Goal: Information Seeking & Learning: Ask a question

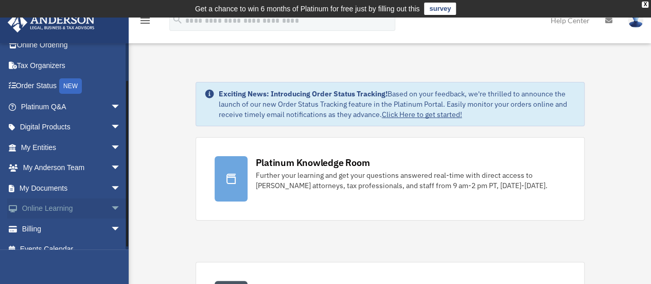
scroll to position [43, 0]
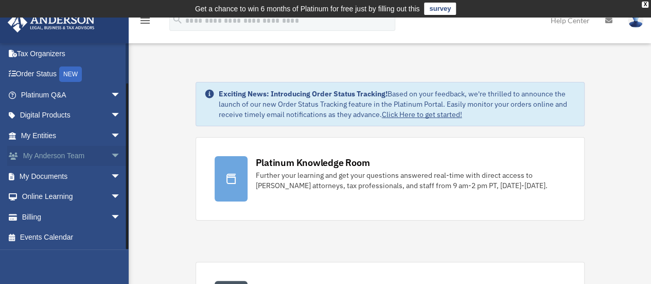
click at [111, 152] on span "arrow_drop_down" at bounding box center [121, 156] width 21 height 21
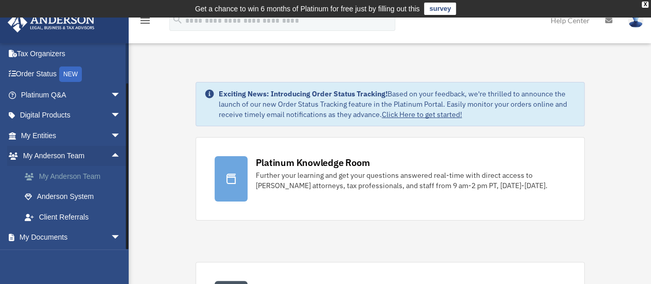
click at [94, 170] on link "My Anderson Team" at bounding box center [75, 176] width 122 height 21
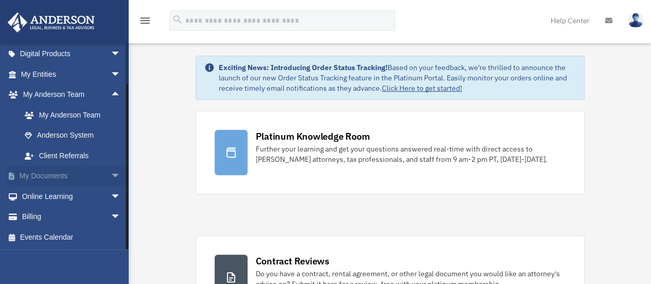
scroll to position [103, 0]
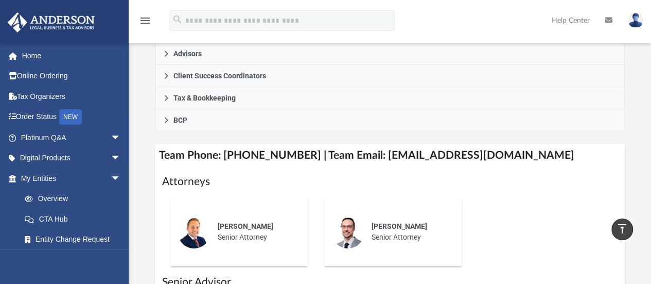
scroll to position [309, 0]
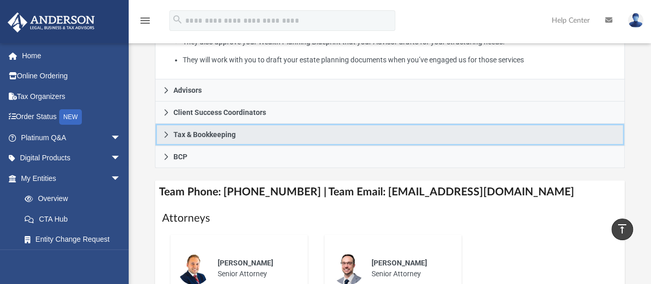
click at [165, 131] on icon at bounding box center [166, 134] width 4 height 6
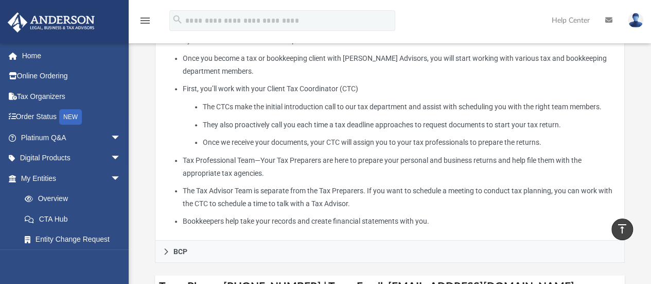
scroll to position [360, 0]
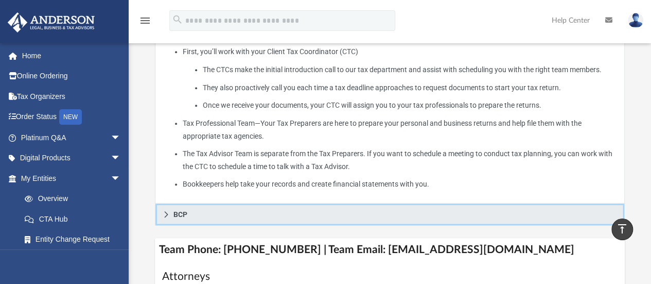
click at [161, 217] on link "BCP" at bounding box center [390, 214] width 470 height 22
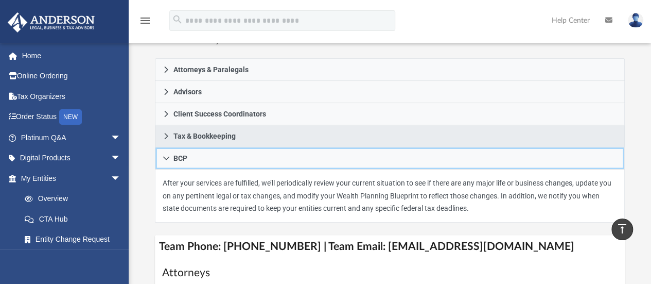
scroll to position [151, 0]
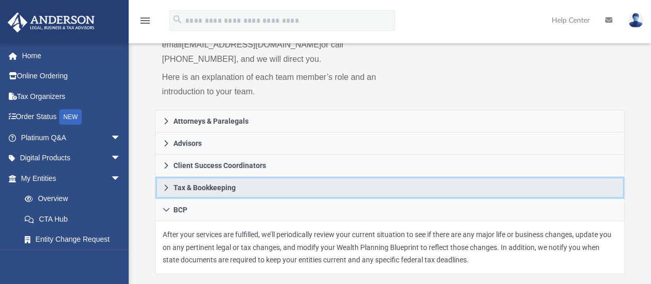
click at [165, 188] on icon at bounding box center [166, 187] width 7 height 7
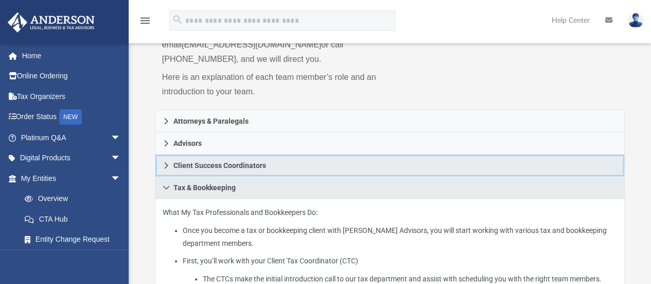
click at [165, 163] on icon at bounding box center [166, 165] width 4 height 6
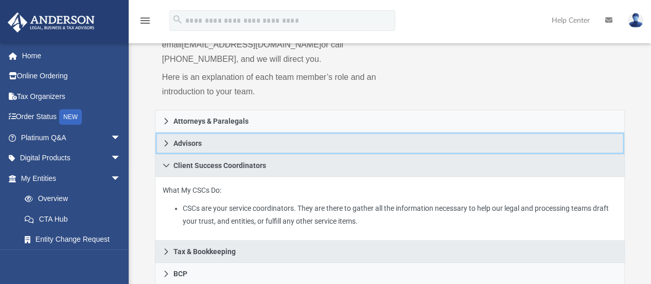
click at [167, 147] on link "Advisors" at bounding box center [390, 143] width 470 height 22
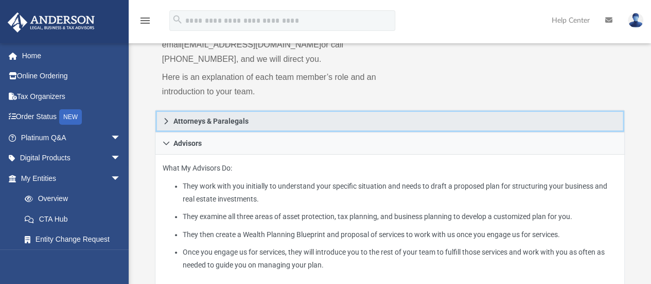
click at [167, 116] on link "Attorneys & Paralegals" at bounding box center [390, 121] width 470 height 23
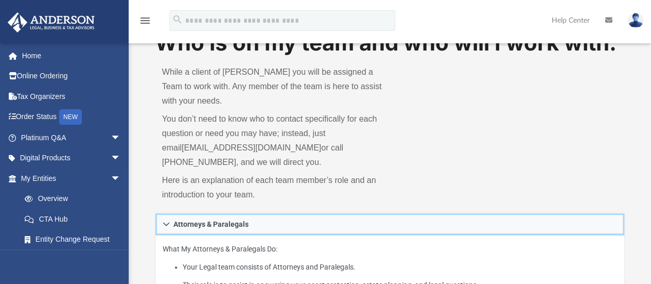
scroll to position [0, 0]
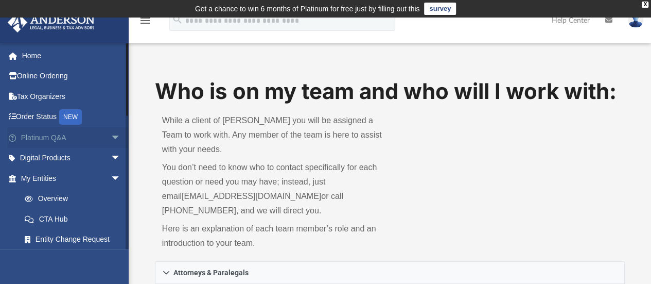
click at [111, 136] on span "arrow_drop_down" at bounding box center [121, 137] width 21 height 21
click at [98, 159] on link "Client FAQ" at bounding box center [75, 158] width 122 height 21
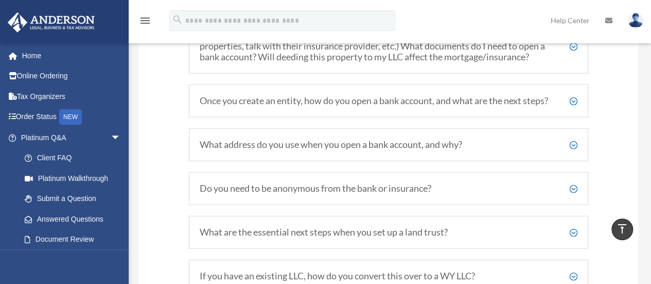
scroll to position [1184, 0]
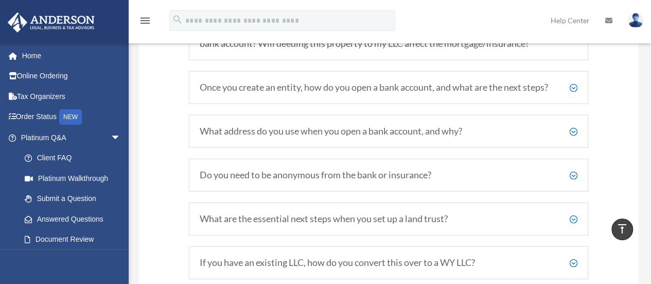
click at [575, 135] on h5 "What address do you use when you open a bank account, and why?" at bounding box center [389, 131] width 378 height 11
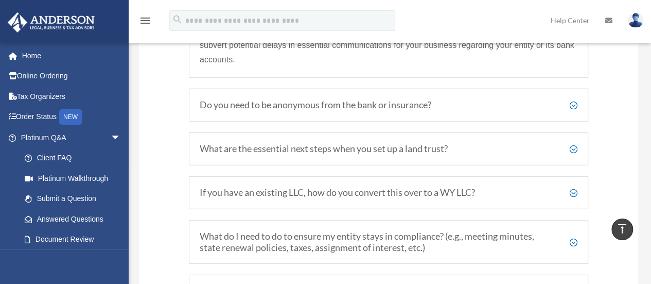
scroll to position [1338, 0]
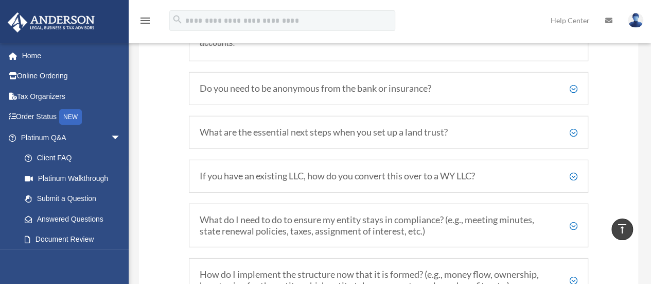
click at [548, 101] on div "Do you need to be anonymous from the bank or insurance? Not at all! Naturally, …" at bounding box center [388, 88] width 399 height 33
click at [567, 93] on h5 "Do you need to be anonymous from the bank or insurance?" at bounding box center [389, 88] width 378 height 11
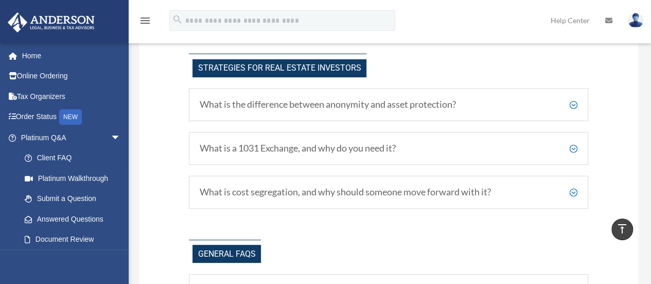
scroll to position [2059, 0]
